Goal: Task Accomplishment & Management: Use online tool/utility

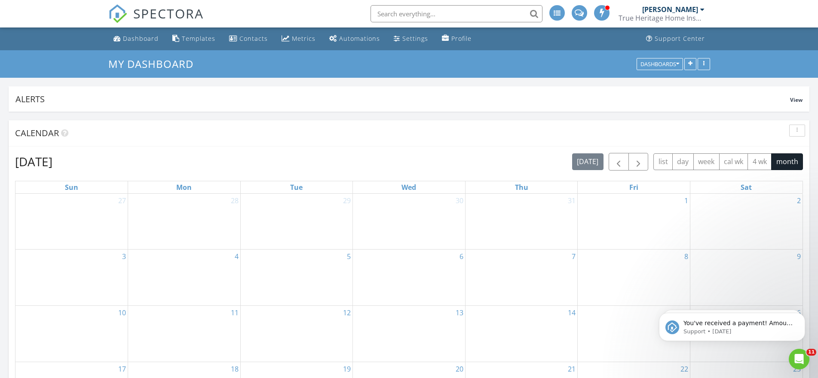
click at [401, 9] on input "text" at bounding box center [456, 13] width 172 height 17
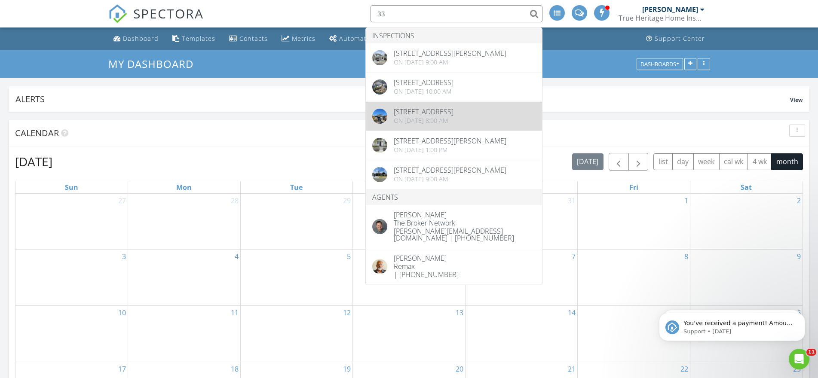
type input "33"
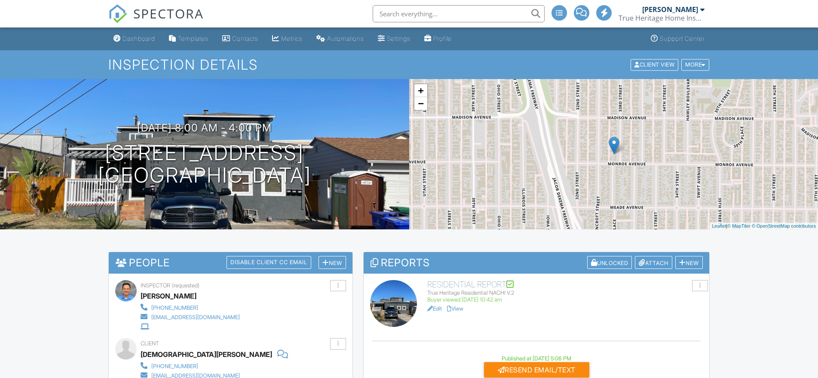
scroll to position [129, 0]
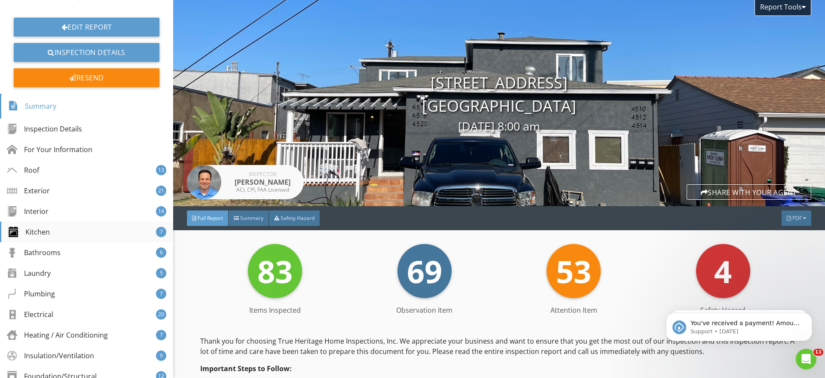
scroll to position [86, 0]
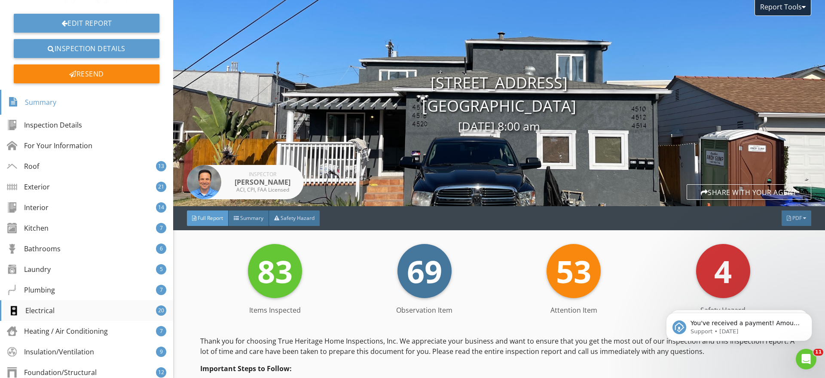
click at [56, 307] on div "Electrical 20" at bounding box center [86, 310] width 173 height 21
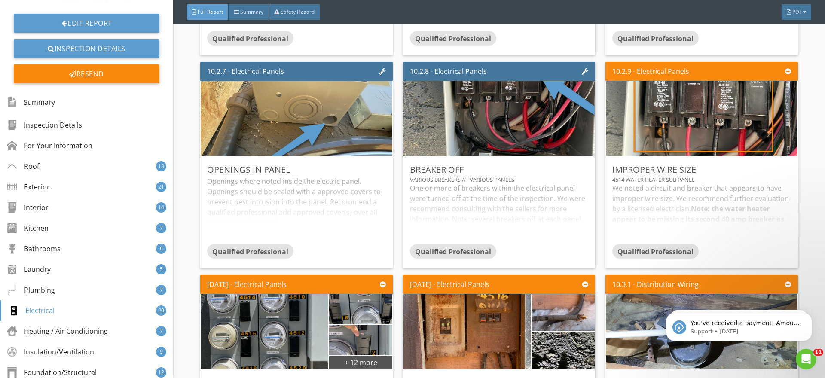
scroll to position [13564, 0]
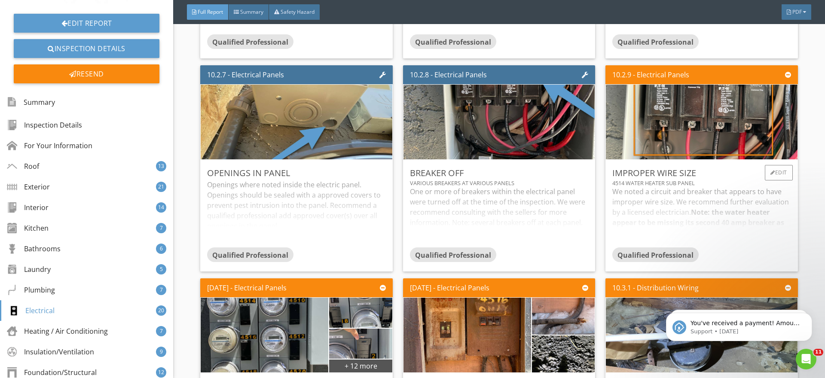
click at [652, 200] on div "We noted a circuit and breaker that appears to have improper wire size. We reco…" at bounding box center [701, 217] width 178 height 61
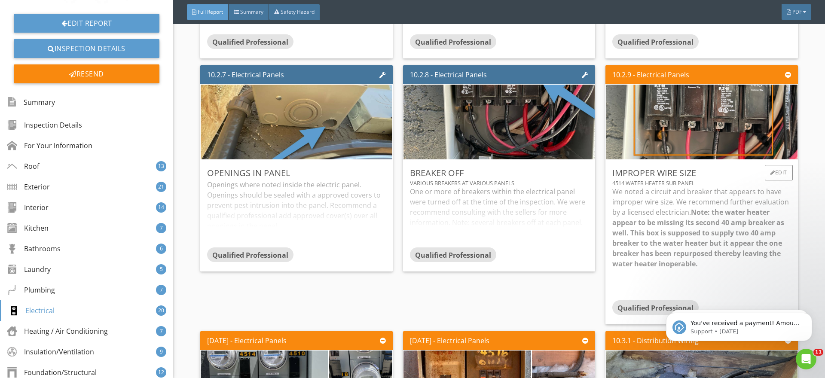
click at [658, 222] on p "We noted a circuit and breaker that appears to have improper wire size. We reco…" at bounding box center [701, 228] width 178 height 83
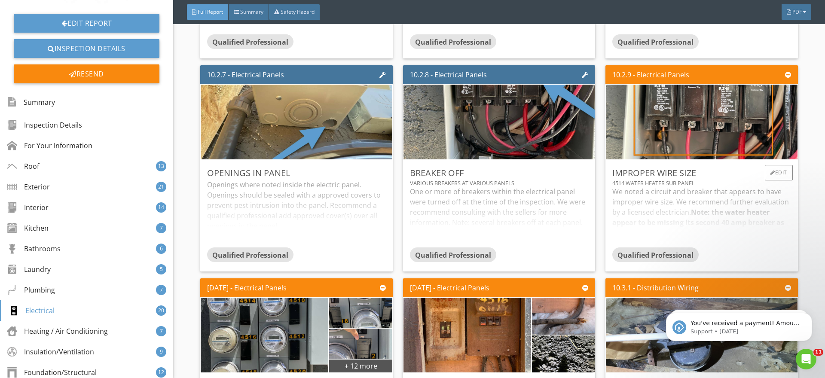
click at [666, 220] on div "We noted a circuit and breaker that appears to have improper wire size. We reco…" at bounding box center [701, 217] width 178 height 61
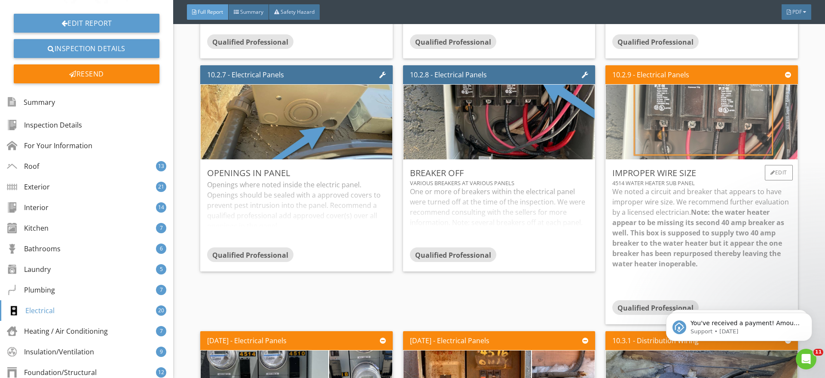
click at [689, 129] on img at bounding box center [701, 121] width 249 height 187
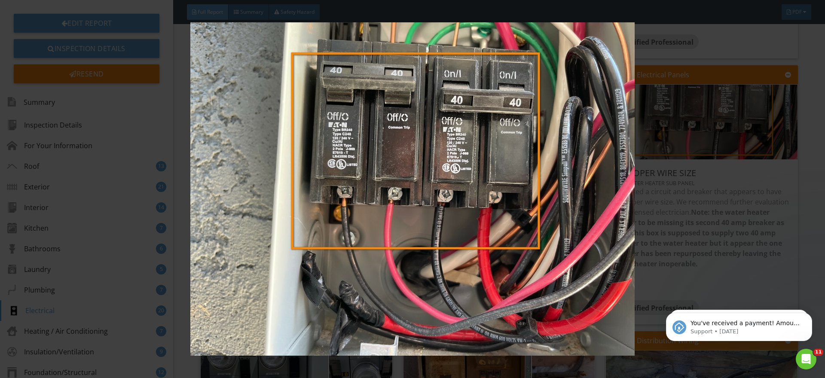
click at [695, 203] on img at bounding box center [413, 188] width 758 height 333
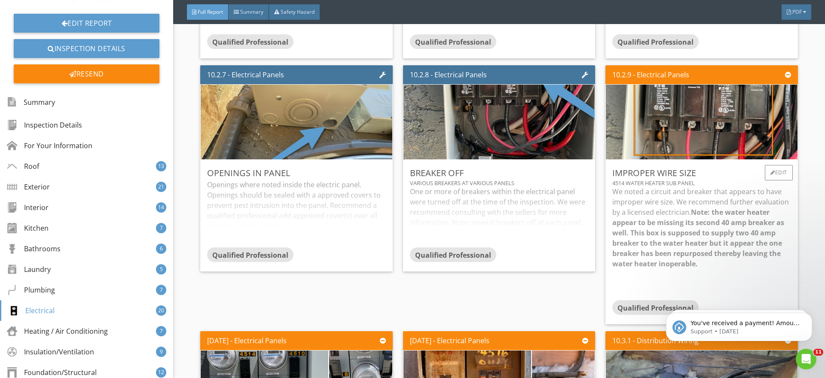
click at [682, 234] on strong "Note: the water heater appear to be missing its second 40 amp breaker as well. …" at bounding box center [698, 238] width 172 height 61
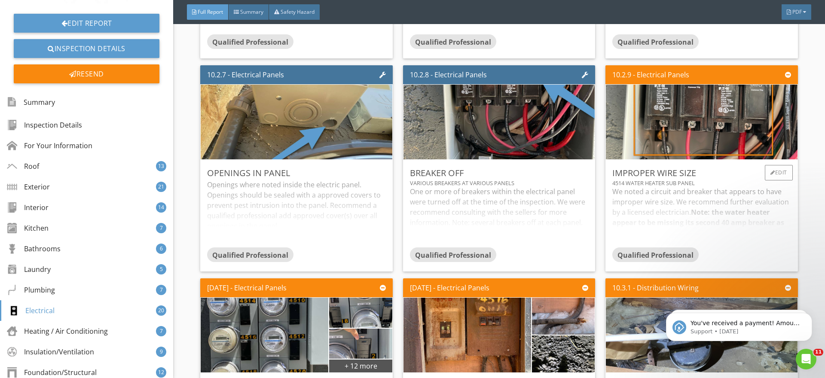
click at [681, 227] on div "We noted a circuit and breaker that appears to have improper wire size. We reco…" at bounding box center [701, 217] width 178 height 61
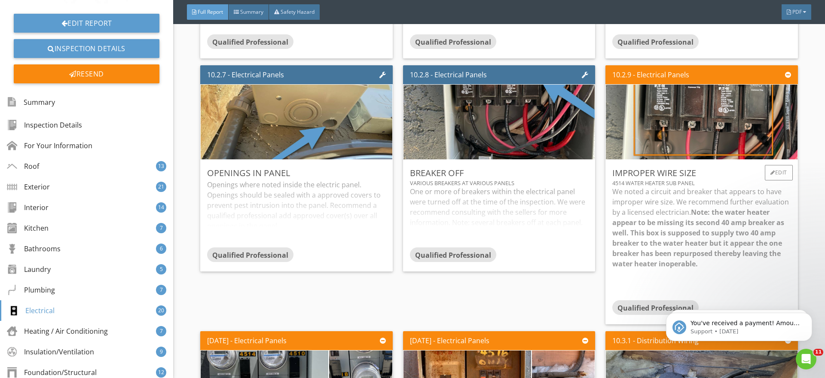
click at [677, 226] on strong "Note: the water heater appear to be missing its second 40 amp breaker as well. …" at bounding box center [698, 238] width 172 height 61
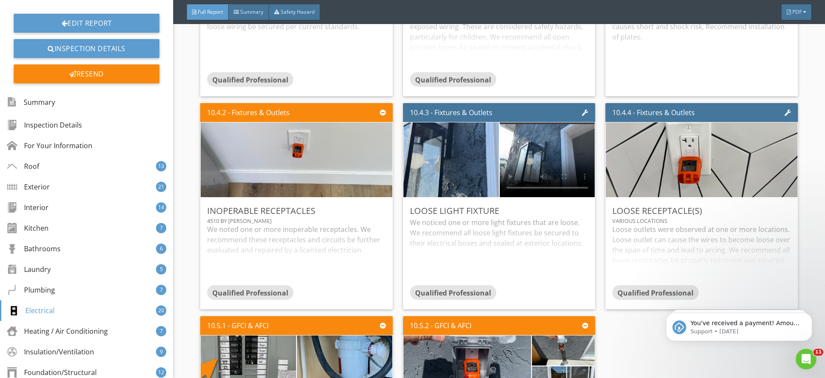
scroll to position [14424, 0]
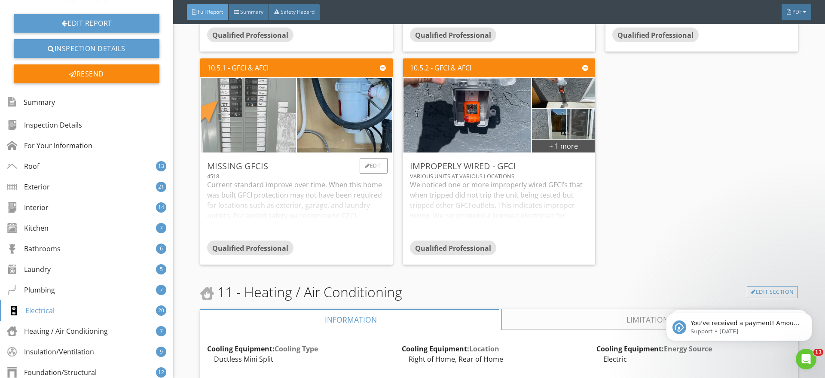
click at [253, 120] on img at bounding box center [248, 115] width 238 height 179
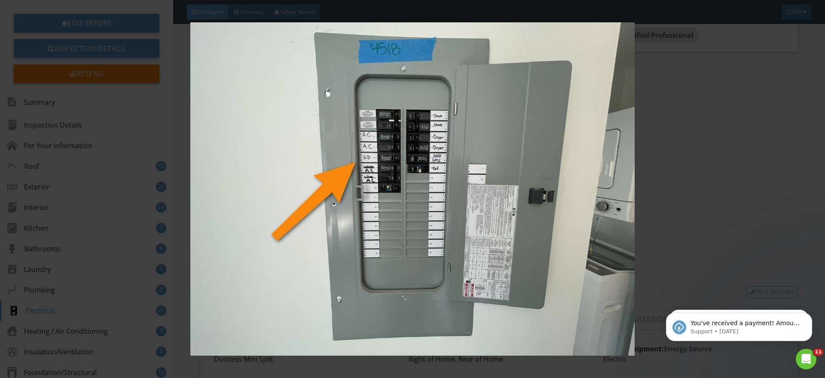
click at [671, 158] on img at bounding box center [413, 188] width 758 height 333
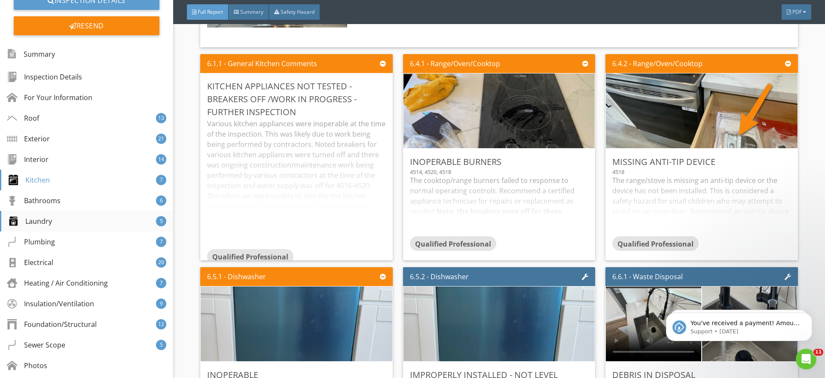
scroll to position [184, 0]
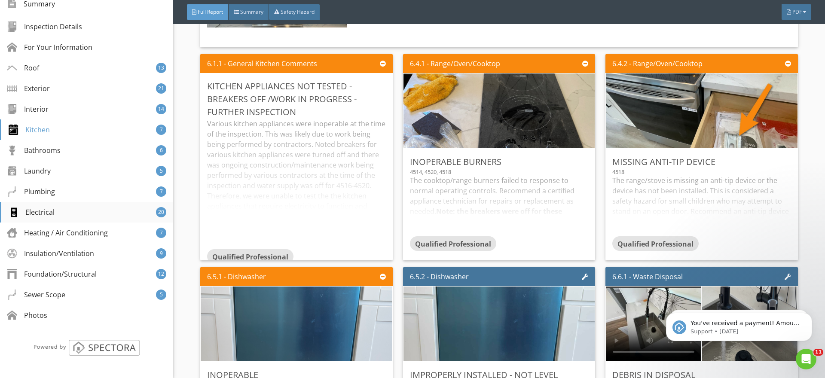
click at [60, 216] on div "Electrical 20" at bounding box center [86, 212] width 173 height 21
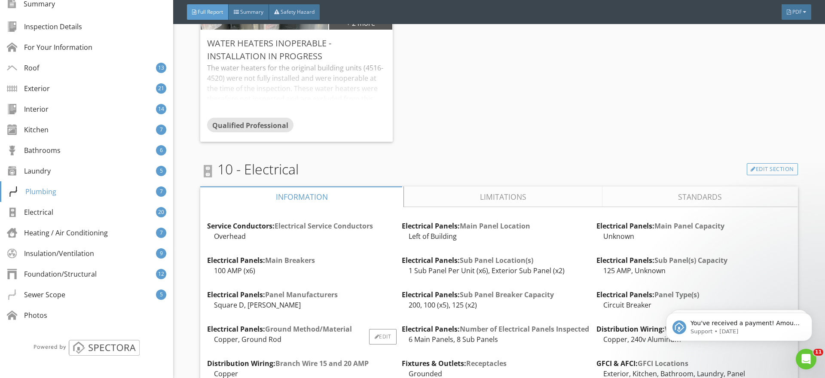
scroll to position [12208, 0]
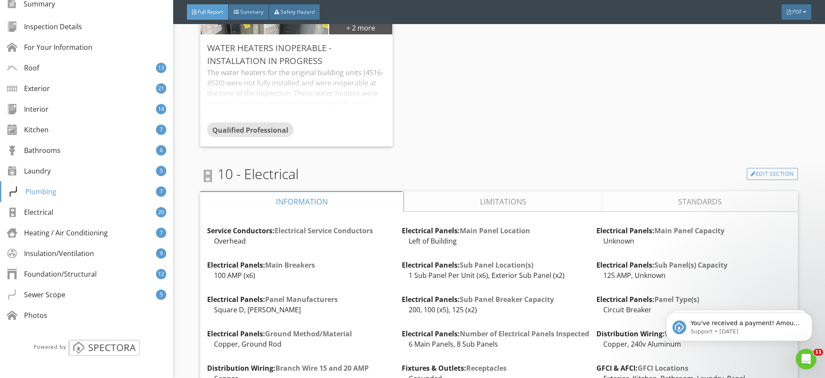
click at [449, 208] on link "Limitations" at bounding box center [503, 201] width 198 height 21
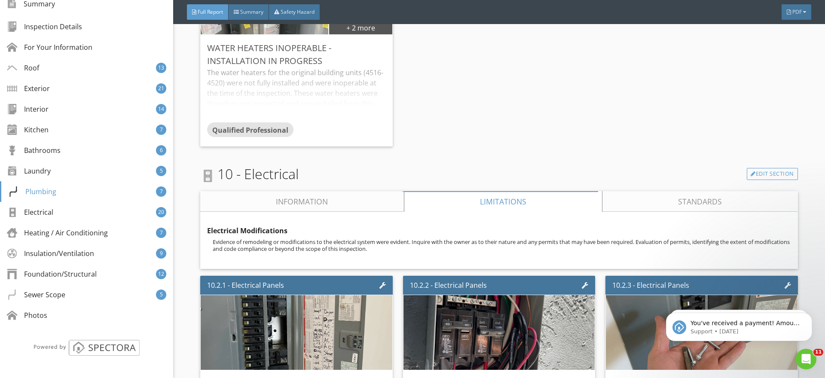
click at [676, 208] on link "Standards" at bounding box center [700, 201] width 195 height 21
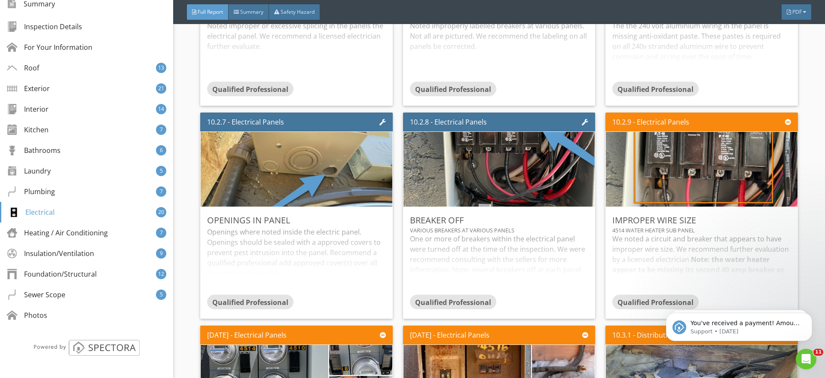
scroll to position [12853, 0]
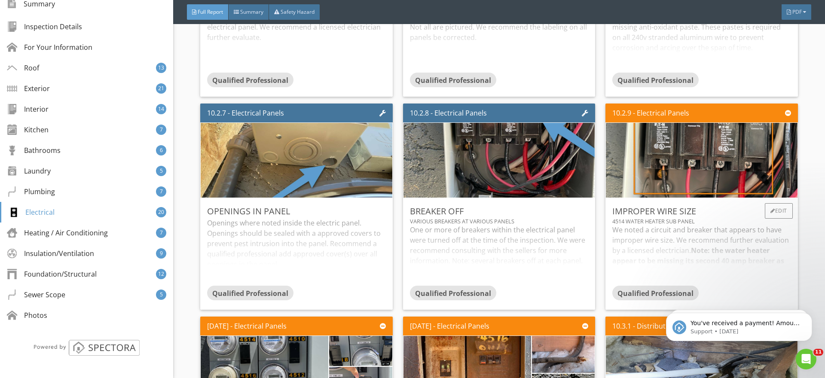
click at [666, 257] on div "We noted a circuit and breaker that appears to have improper wire size. We reco…" at bounding box center [701, 255] width 178 height 61
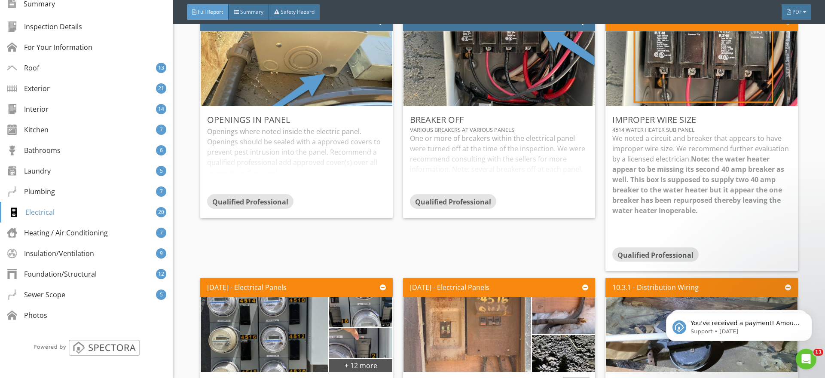
scroll to position [12939, 0]
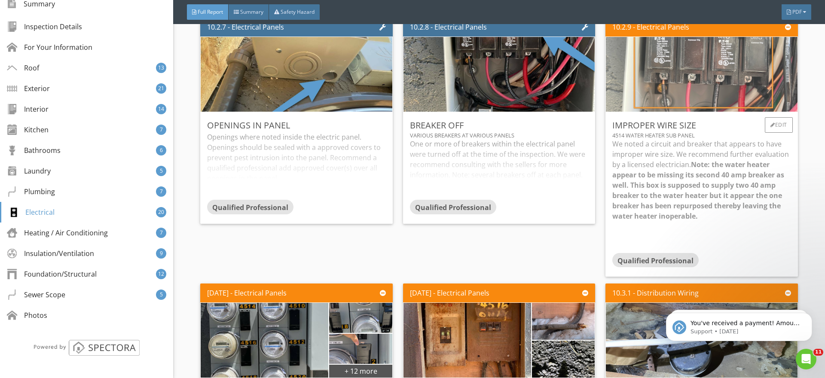
click at [706, 80] on img at bounding box center [701, 74] width 249 height 187
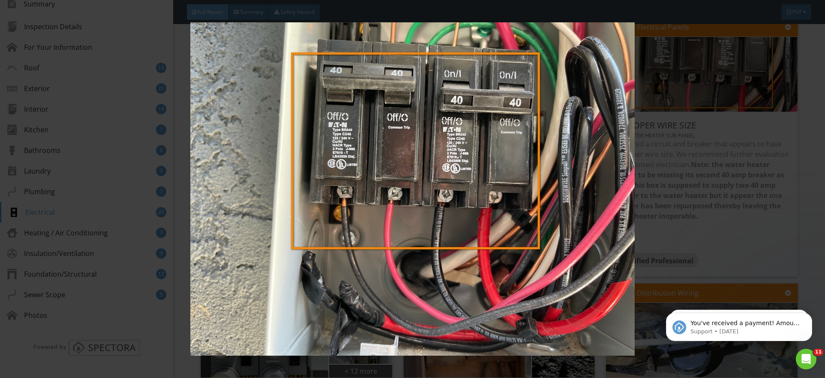
click at [712, 145] on img at bounding box center [413, 188] width 758 height 333
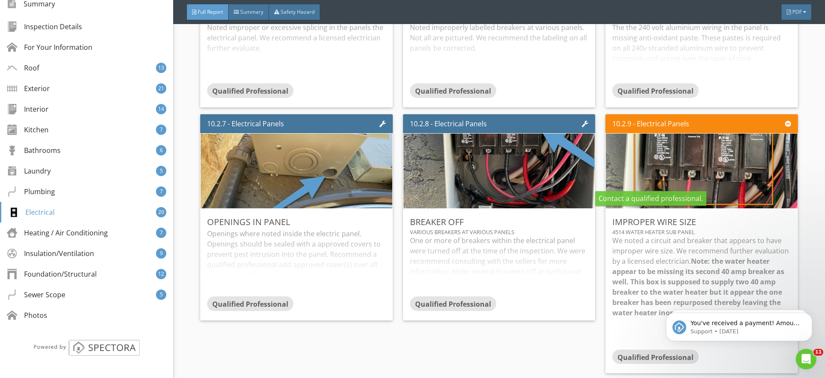
scroll to position [12853, 0]
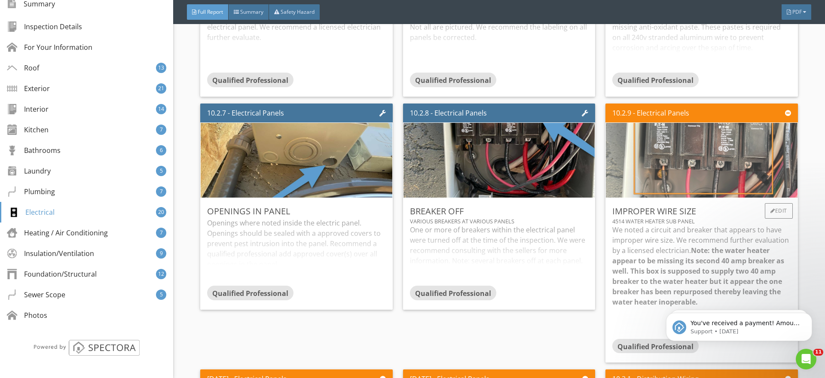
click at [692, 174] on img at bounding box center [701, 160] width 249 height 187
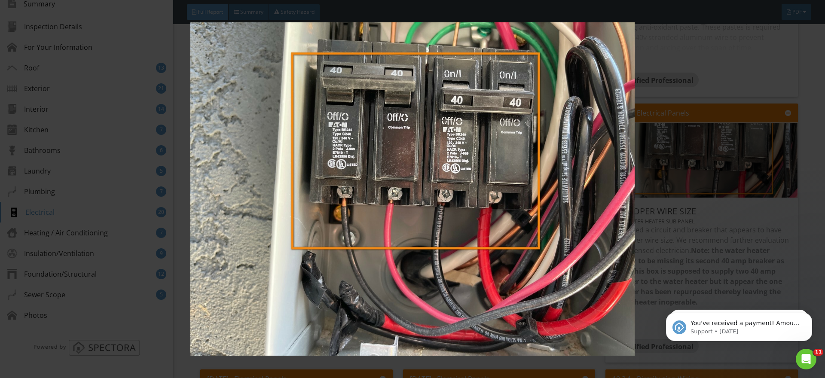
click at [805, 174] on div at bounding box center [412, 189] width 825 height 378
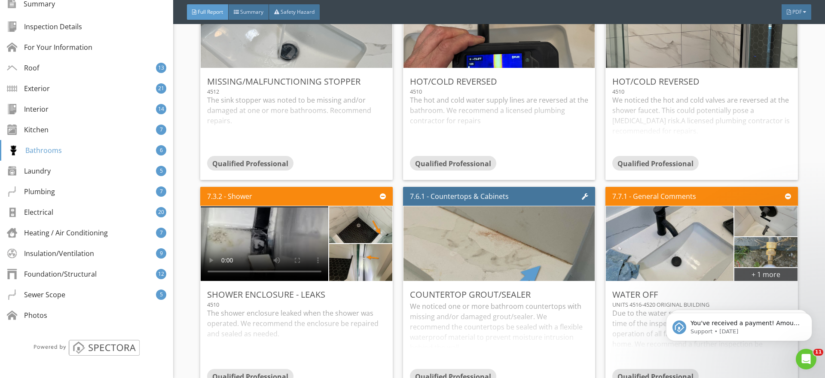
scroll to position [10618, 0]
